Goal: Transaction & Acquisition: Purchase product/service

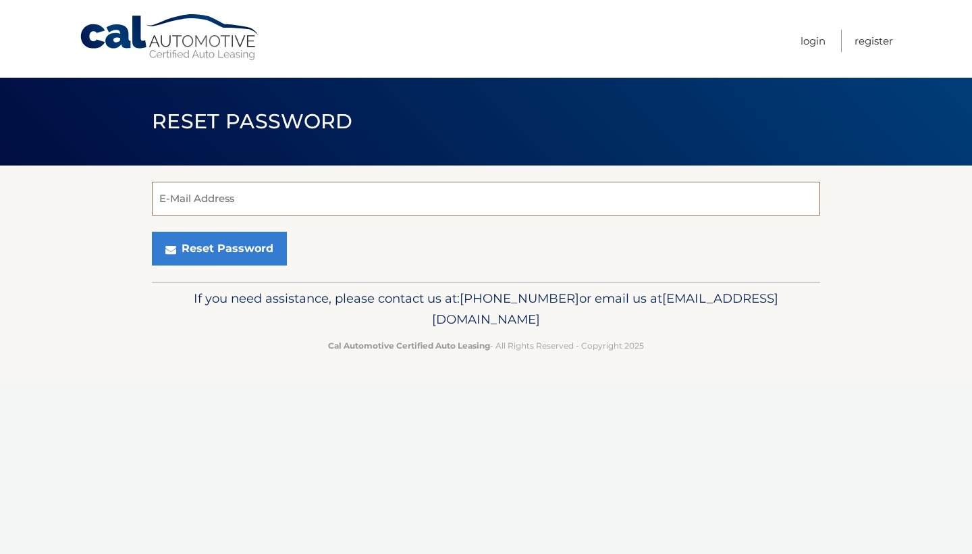
click at [178, 198] on input "E-Mail Address" at bounding box center [486, 199] width 668 height 34
type input "tarabrownerrc@gmail.com"
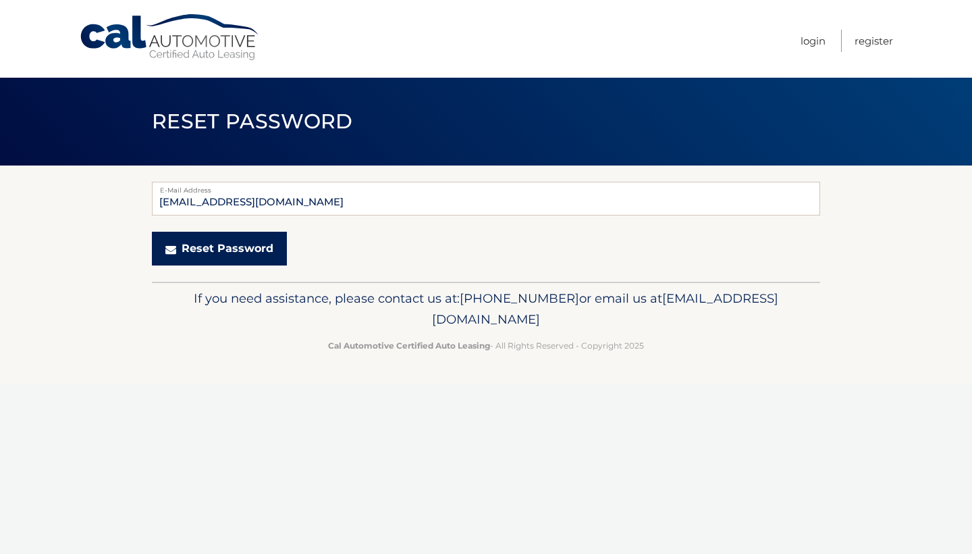
click at [219, 255] on button "Reset Password" at bounding box center [219, 249] width 135 height 34
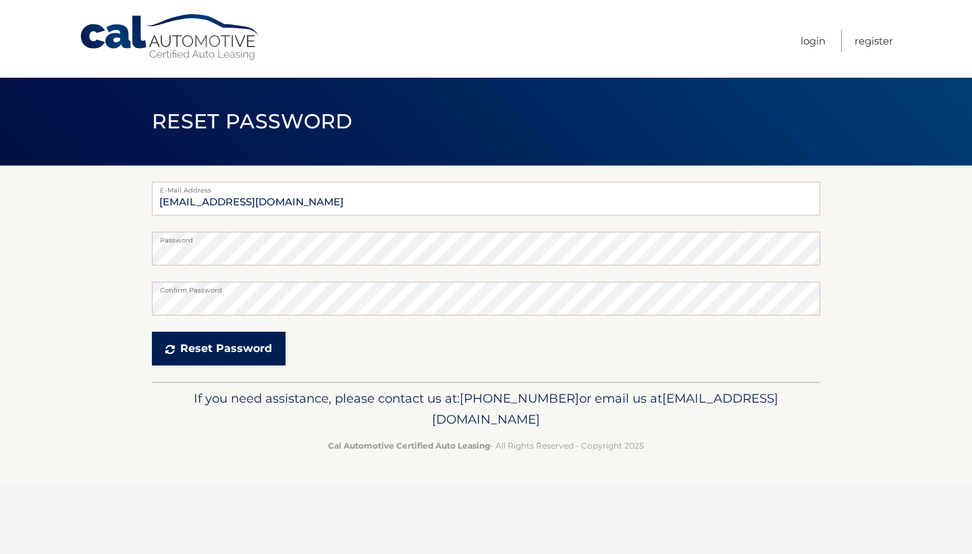
click at [223, 344] on button "Reset Password" at bounding box center [219, 348] width 134 height 34
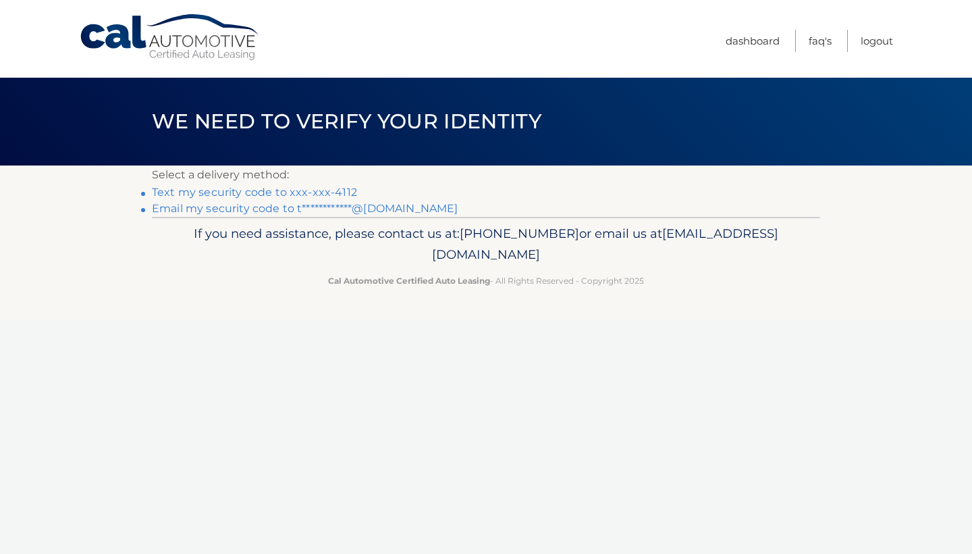
click at [297, 192] on link "Text my security code to xxx-xxx-4112" at bounding box center [254, 192] width 205 height 13
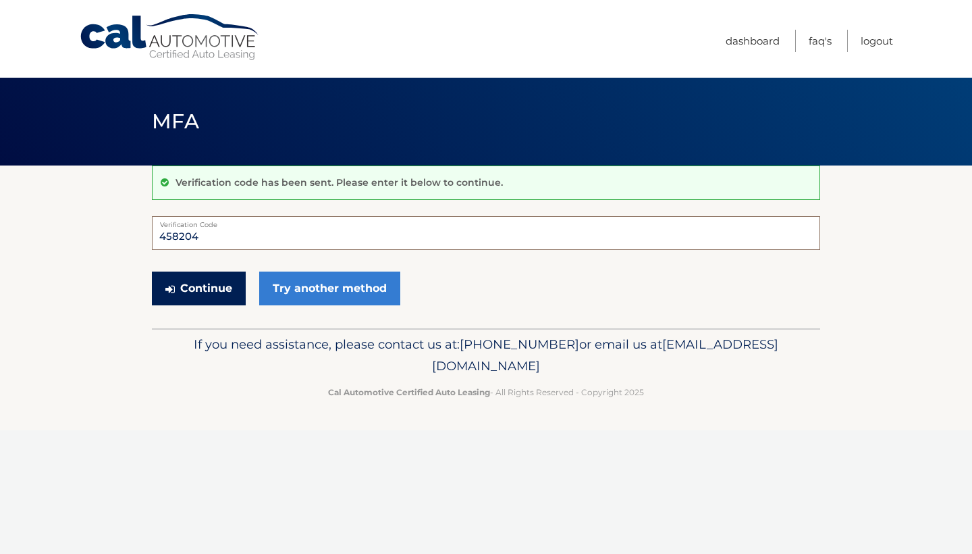
type input "458204"
click at [206, 290] on button "Continue" at bounding box center [199, 288] width 94 height 34
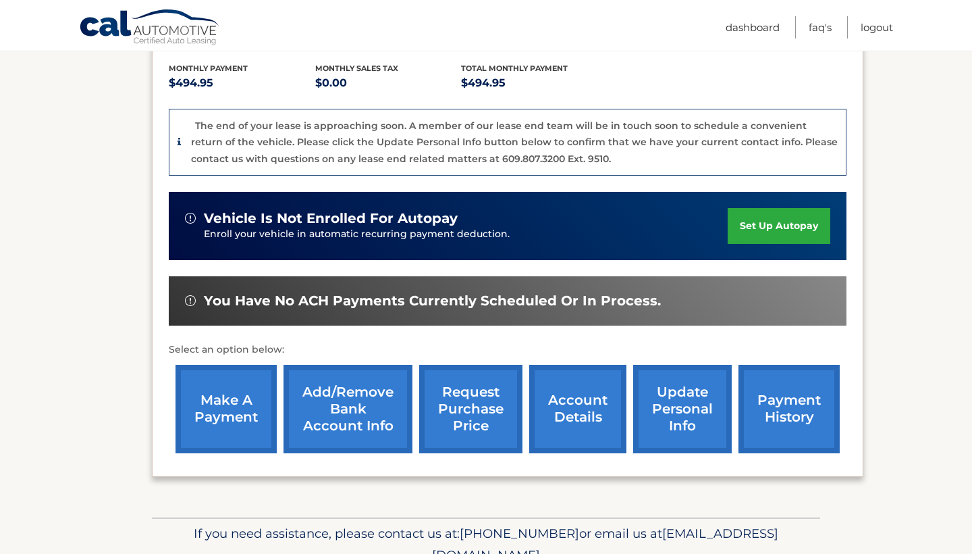
scroll to position [286, 0]
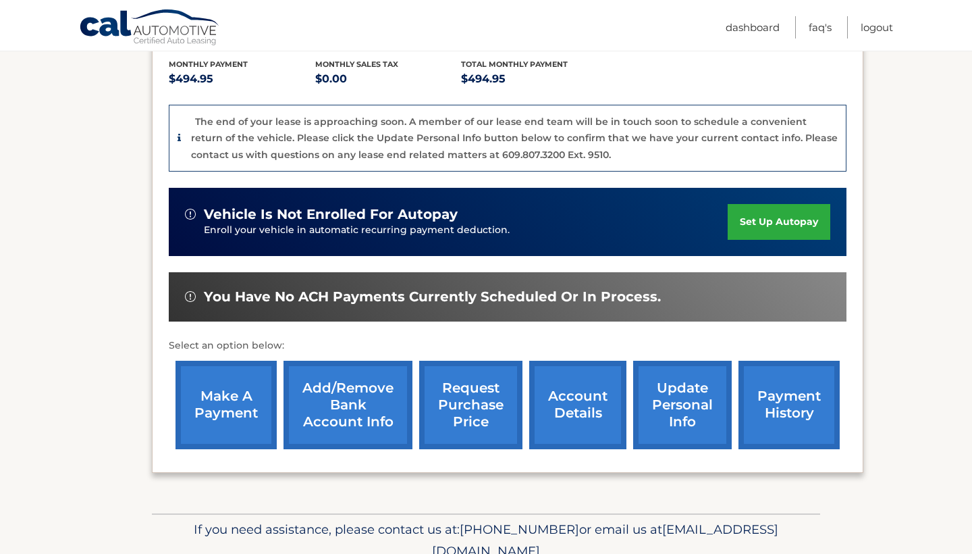
click at [229, 407] on link "make a payment" at bounding box center [226, 405] width 101 height 88
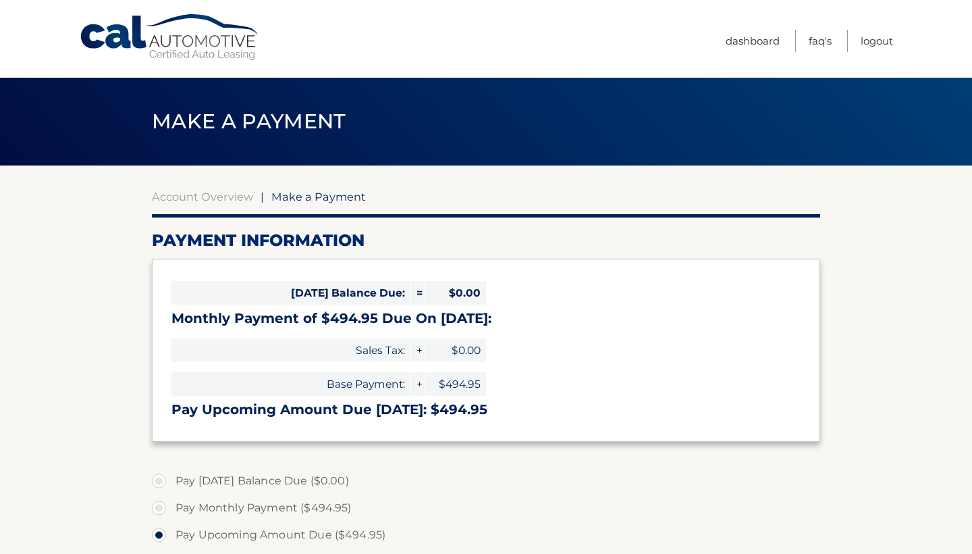
select select "NGIyNzUzOGQtYjAxMi00ZjA0LTkzOGYtYjZiYjY3OTE0ZDYw"
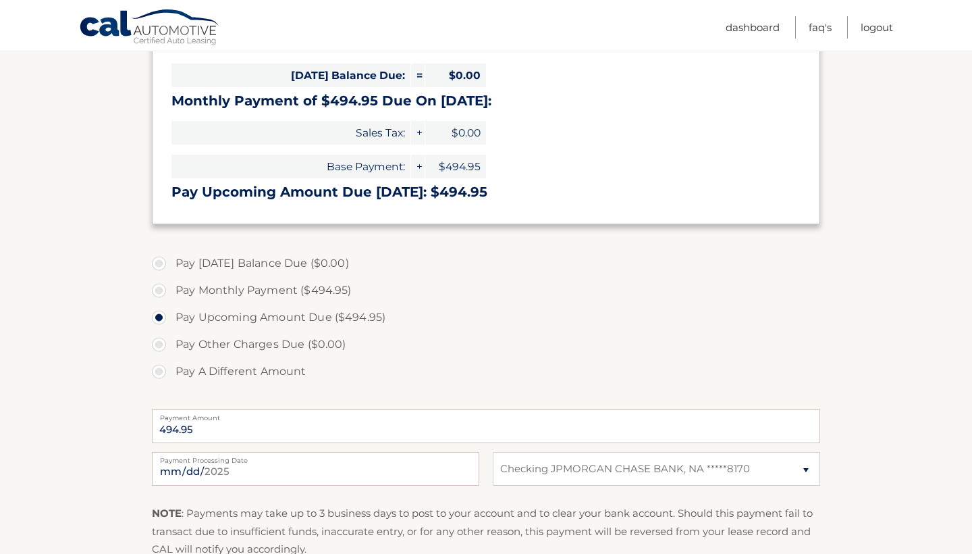
scroll to position [234, 0]
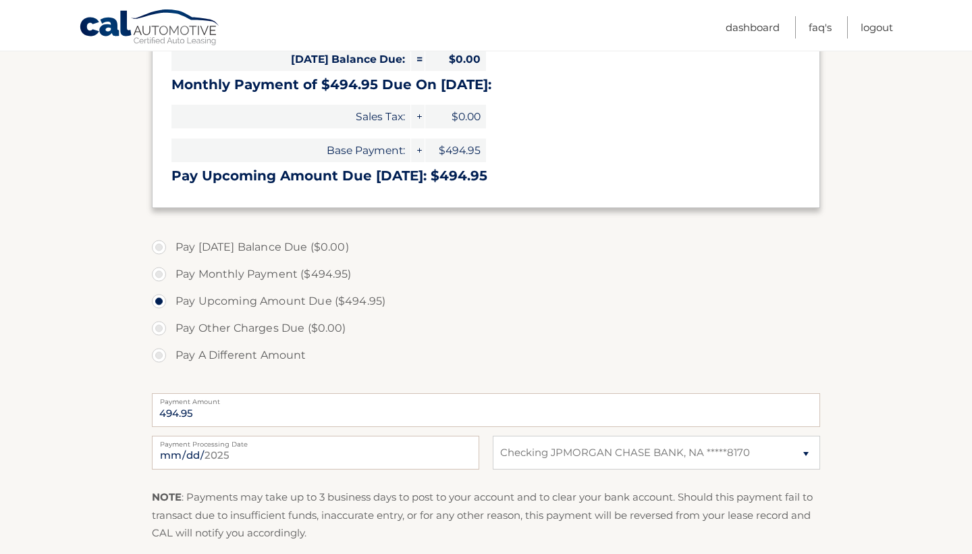
click at [159, 275] on label "Pay Monthly Payment ($494.95)" at bounding box center [486, 274] width 668 height 27
click at [159, 275] on input "Pay Monthly Payment ($494.95)" at bounding box center [164, 272] width 14 height 22
radio input "true"
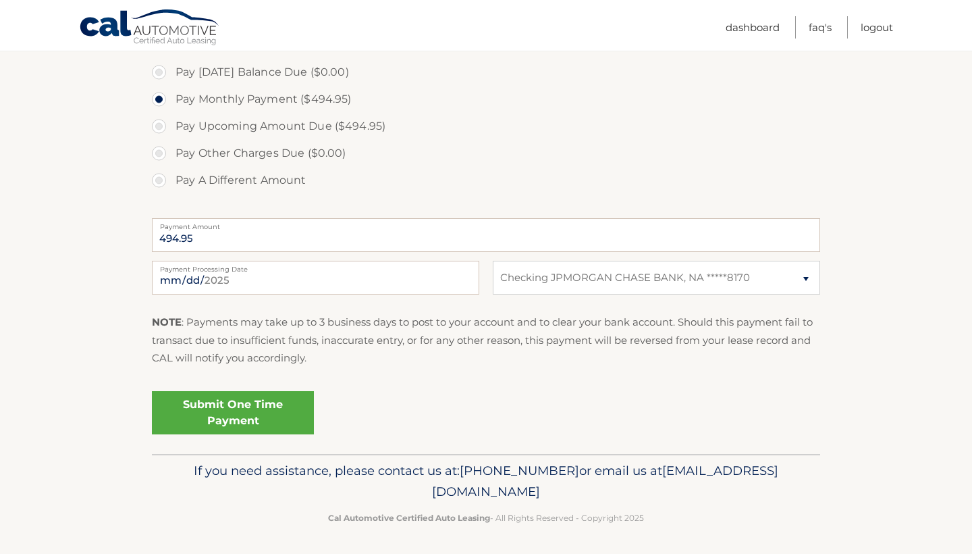
scroll to position [408, 0]
click at [250, 405] on link "Submit One Time Payment" at bounding box center [233, 413] width 162 height 43
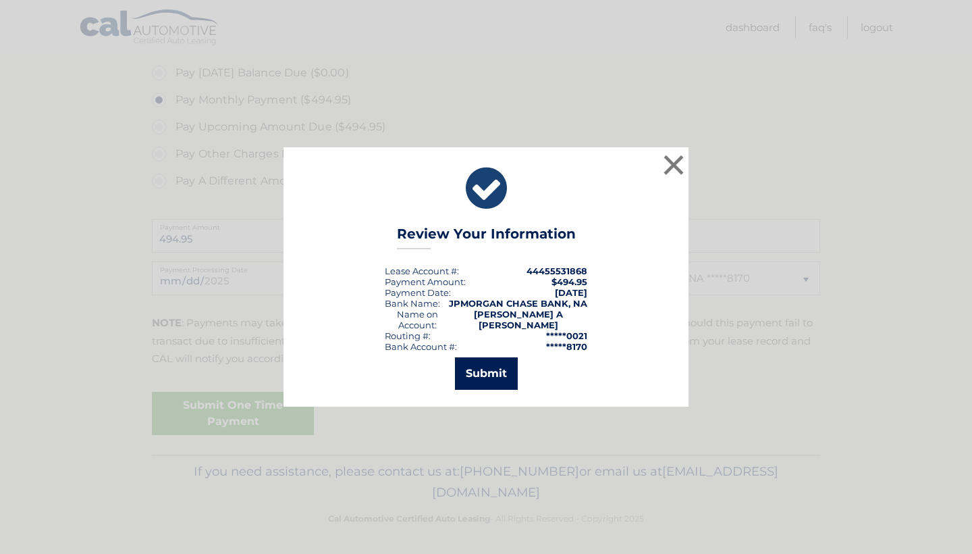
click at [496, 366] on button "Submit" at bounding box center [486, 373] width 63 height 32
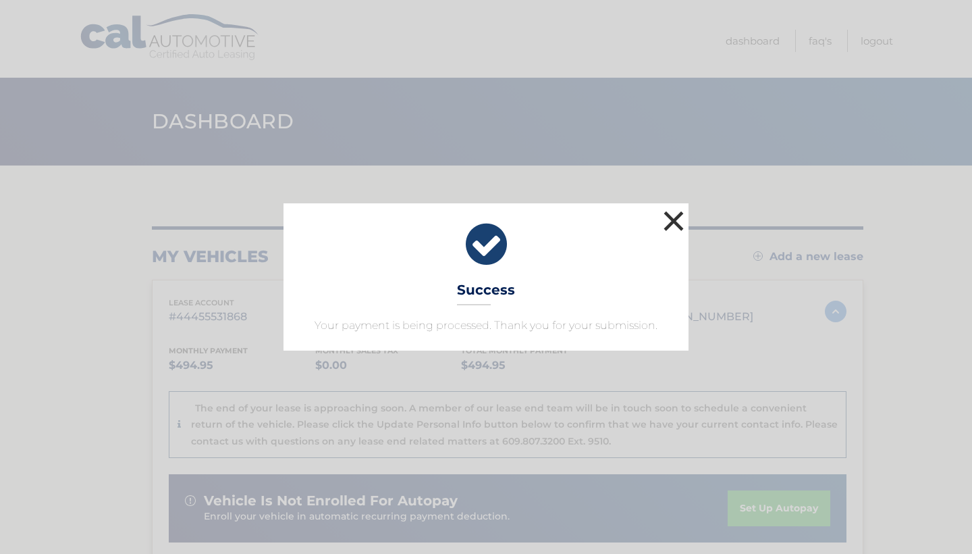
click at [676, 218] on button "×" at bounding box center [673, 220] width 27 height 27
